Goal: Task Accomplishment & Management: Use online tool/utility

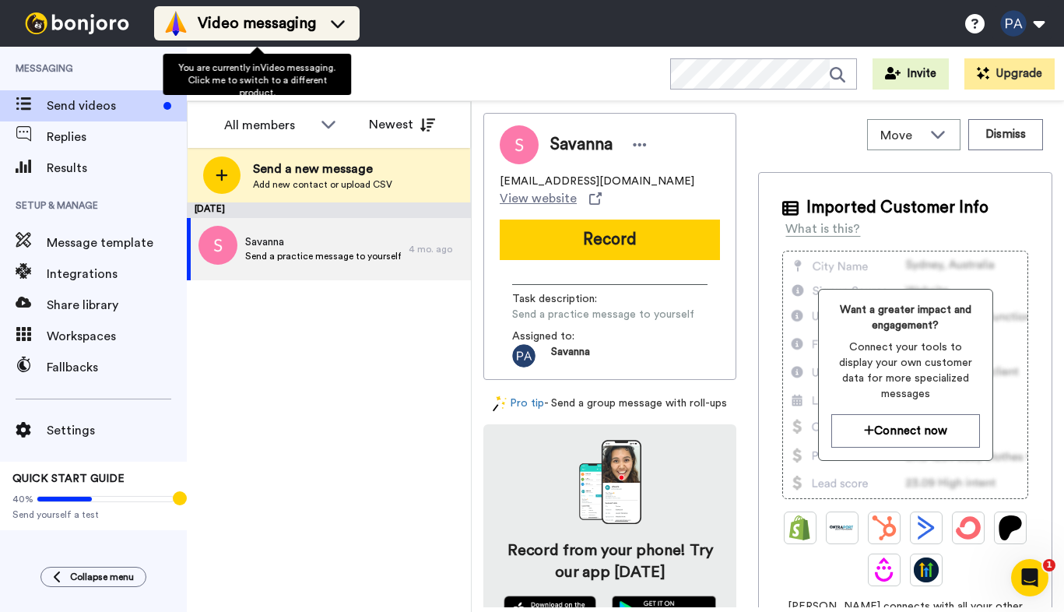
click at [328, 30] on icon at bounding box center [337, 24] width 25 height 16
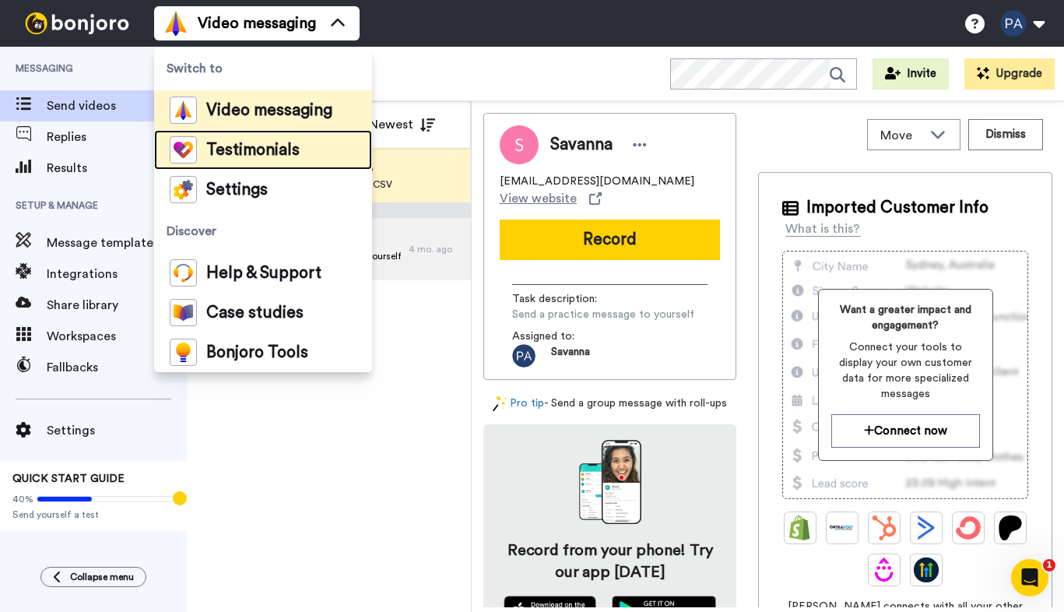
click at [265, 154] on span "Testimonials" at bounding box center [252, 150] width 93 height 16
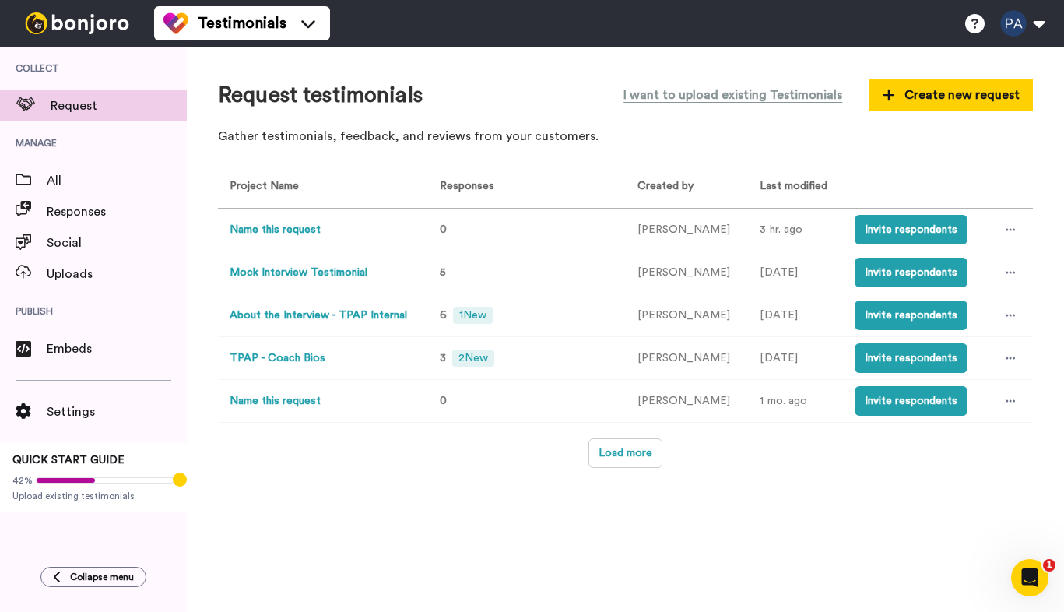
click at [293, 230] on button "Name this request" at bounding box center [275, 230] width 91 height 16
